Goal: Task Accomplishment & Management: Use online tool/utility

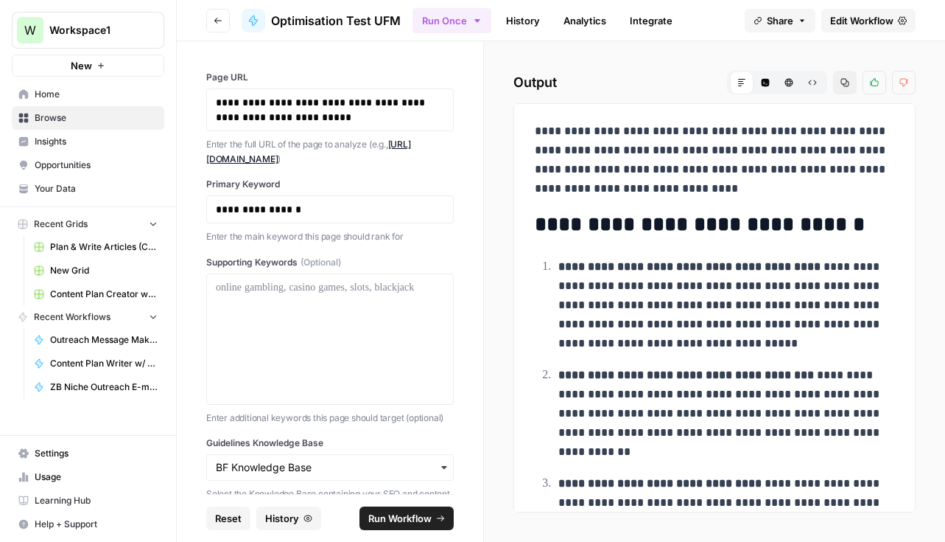
scroll to position [1043, 0]
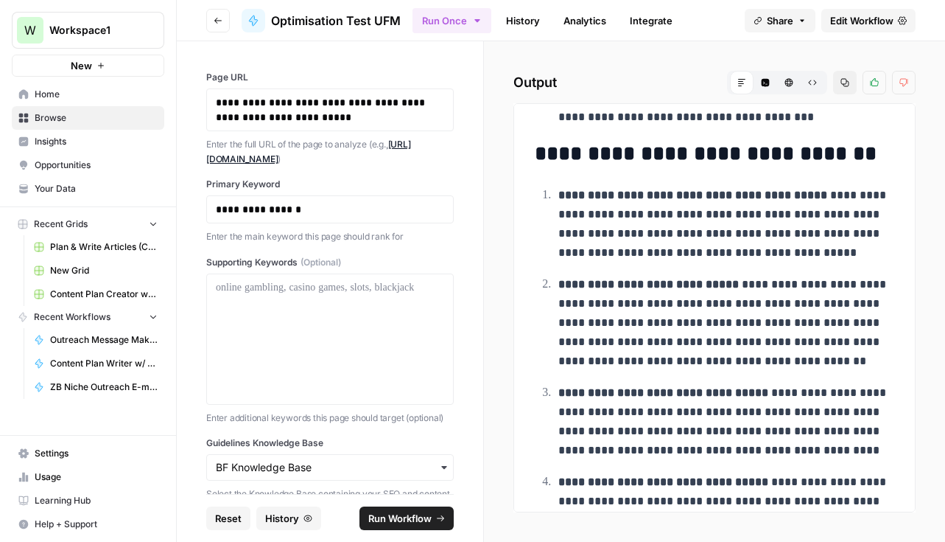
click at [86, 120] on span "Browse" at bounding box center [96, 117] width 123 height 13
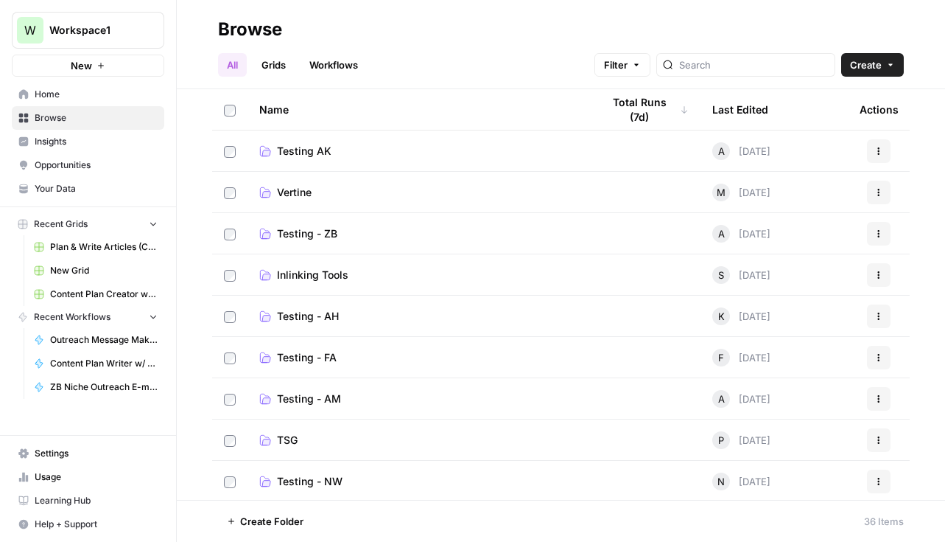
click at [70, 86] on link "Home" at bounding box center [88, 95] width 153 height 24
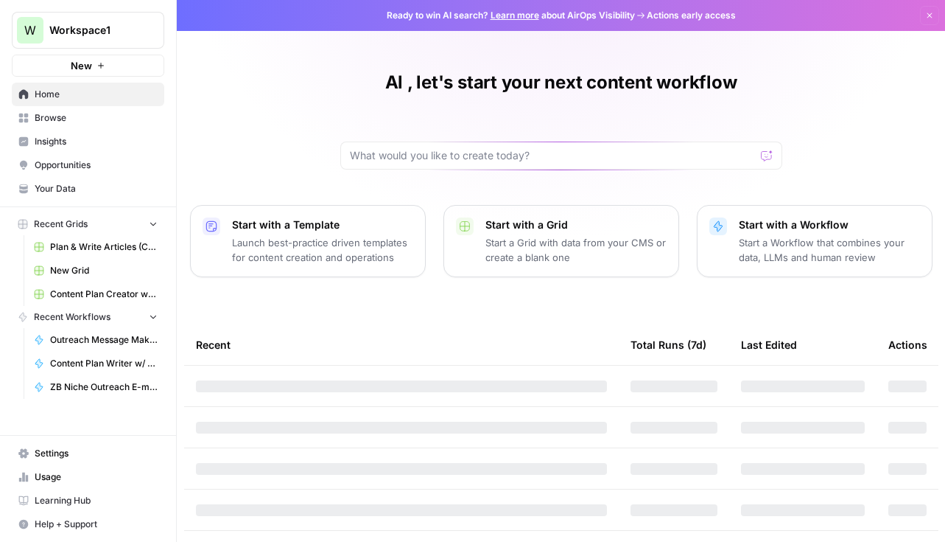
click at [85, 62] on span "New" at bounding box center [81, 65] width 21 height 15
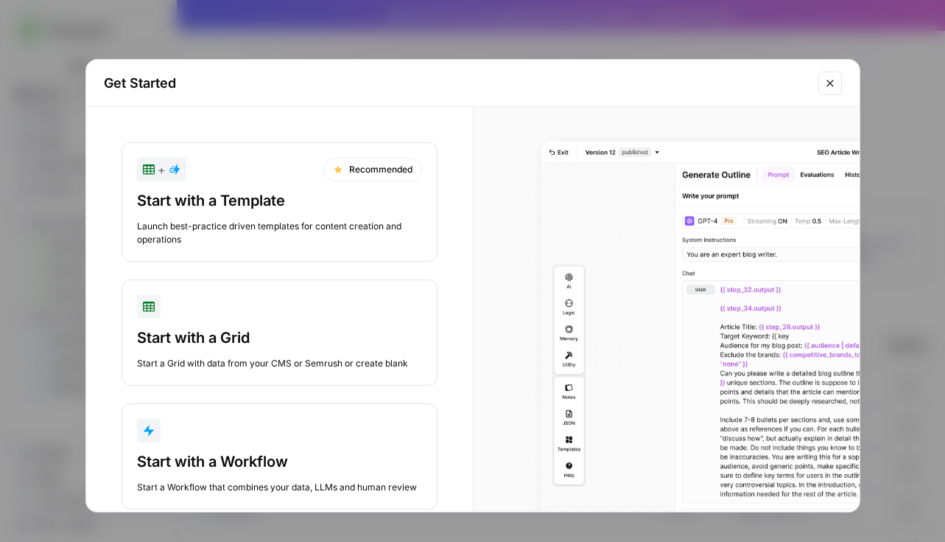
scroll to position [33, 0]
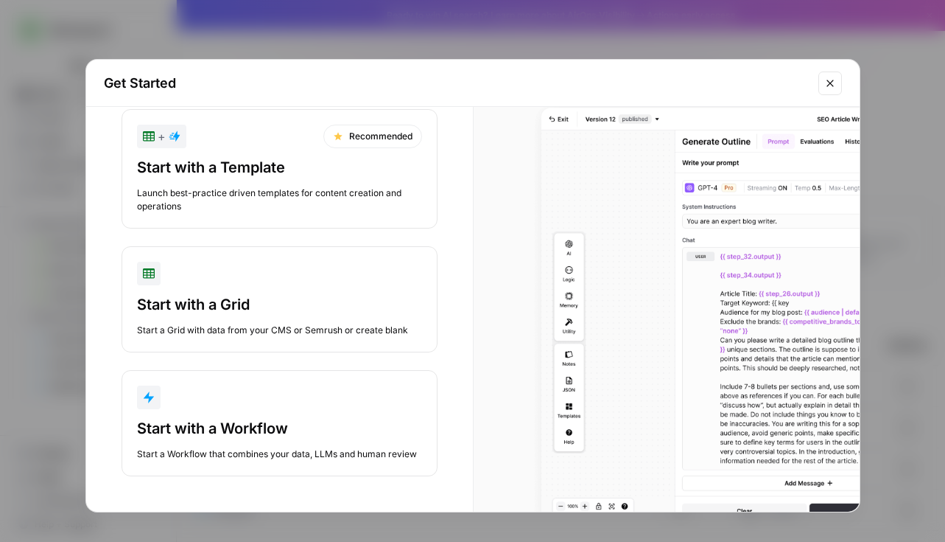
click at [258, 409] on button "Start with a Workflow Start a Workflow that combines your data, LLMs and human …" at bounding box center [280, 423] width 316 height 106
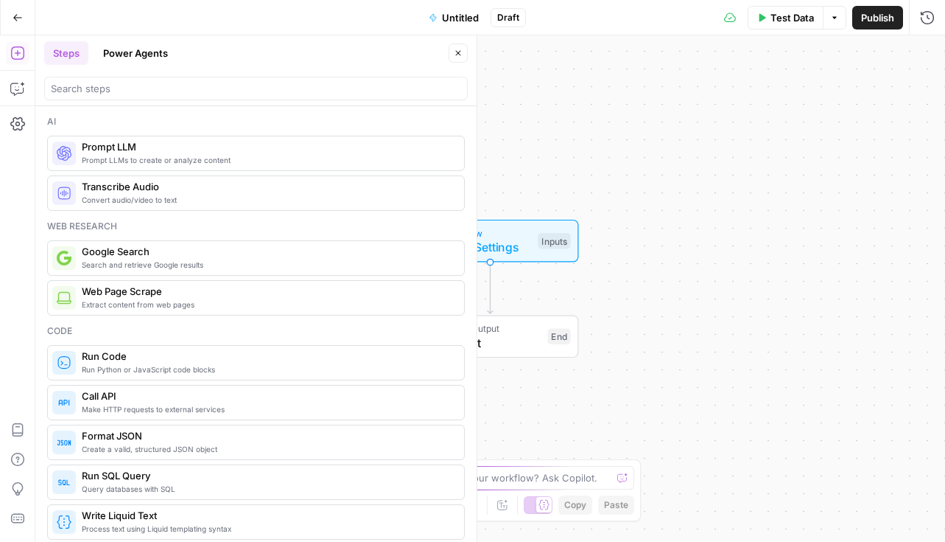
click at [554, 469] on div "Need help building or improving your workflow? Ask Copilot." at bounding box center [473, 478] width 324 height 24
click at [544, 475] on textarea "I'm looking to create a workflow where I submit a reddit thread, and you sugges…" at bounding box center [458, 463] width 283 height 44
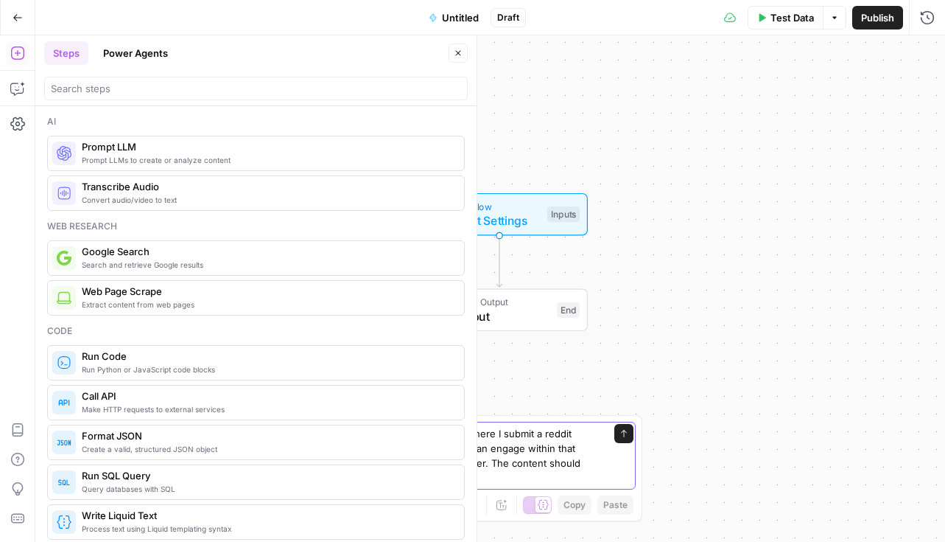
click at [504, 466] on textarea "I'm looking to create a workflow where I submit a reddit thread, and you sugges…" at bounding box center [458, 455] width 283 height 59
click at [463, 476] on textarea "I'm looking to create a workflow where I submit a reddit thread, and you sugges…" at bounding box center [458, 455] width 283 height 59
drag, startPoint x: 481, startPoint y: 478, endPoint x: 459, endPoint y: 463, distance: 26.6
click at [459, 463] on textarea "I'm looking to create a workflow where I submit a reddit thread, and you sugges…" at bounding box center [458, 455] width 283 height 59
click at [427, 480] on textarea "I'm looking to create a workflow where I submit a reddit thread, and you sugges…" at bounding box center [458, 455] width 283 height 59
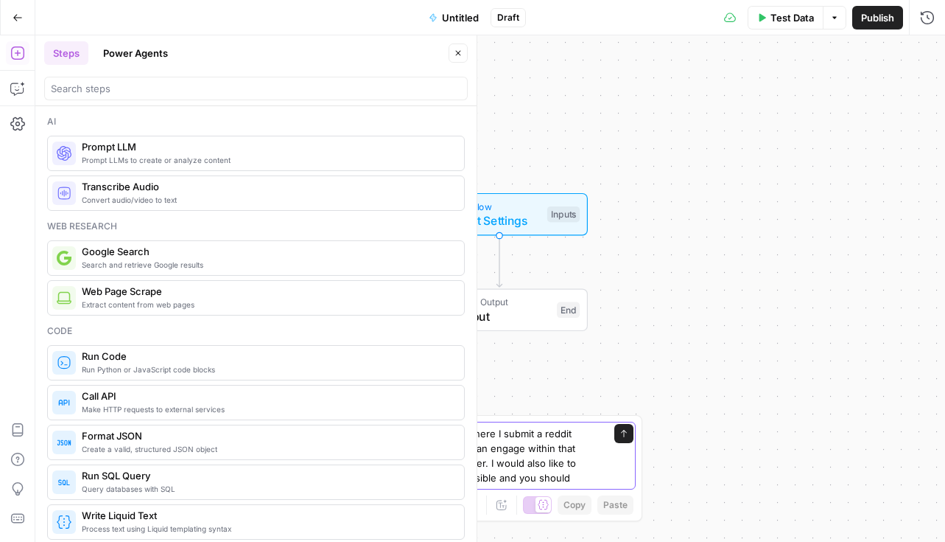
click at [427, 480] on textarea "I'm looking to create a workflow where I submit a reddit thread, and you sugges…" at bounding box center [458, 455] width 283 height 59
click at [534, 478] on textarea "I'm looking to create a workflow where I submit a reddit thread, and you sugges…" at bounding box center [458, 455] width 283 height 59
drag, startPoint x: 534, startPoint y: 478, endPoint x: 404, endPoint y: 477, distance: 130.4
click at [404, 477] on textarea "I'm looking to create a workflow where I submit a reddit thread, and you sugges…" at bounding box center [458, 455] width 283 height 59
type textarea "I'm looking to create a workflow where I submit a reddit thread, and you sugges…"
